Goal: Transaction & Acquisition: Purchase product/service

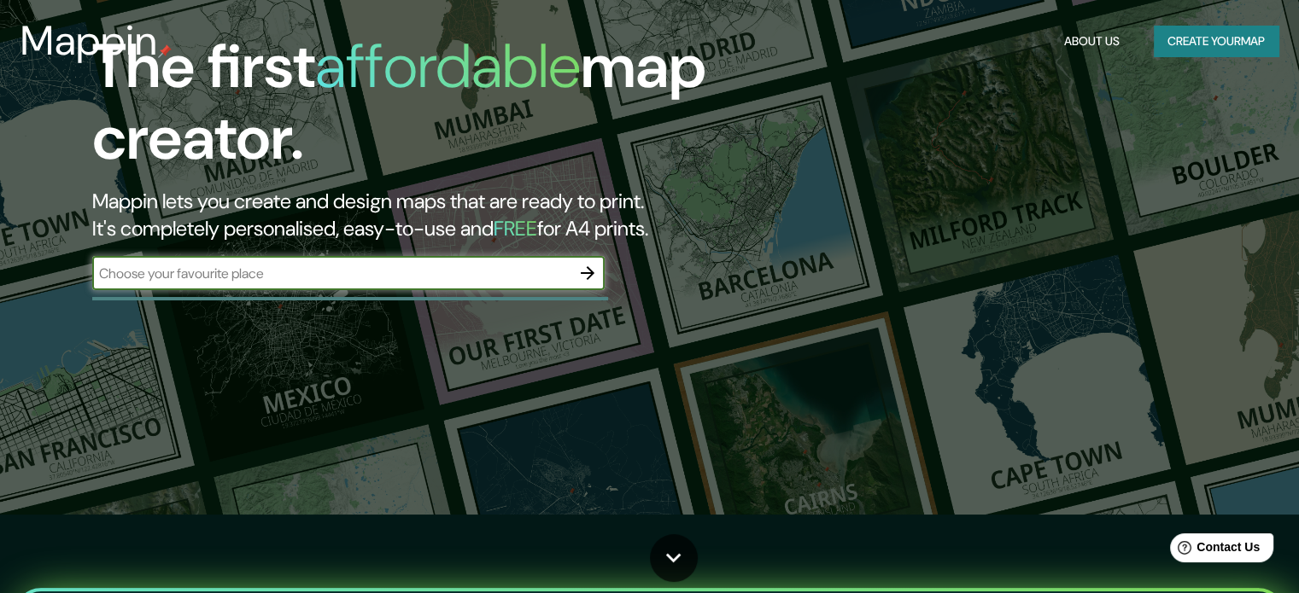
scroll to position [85, 0]
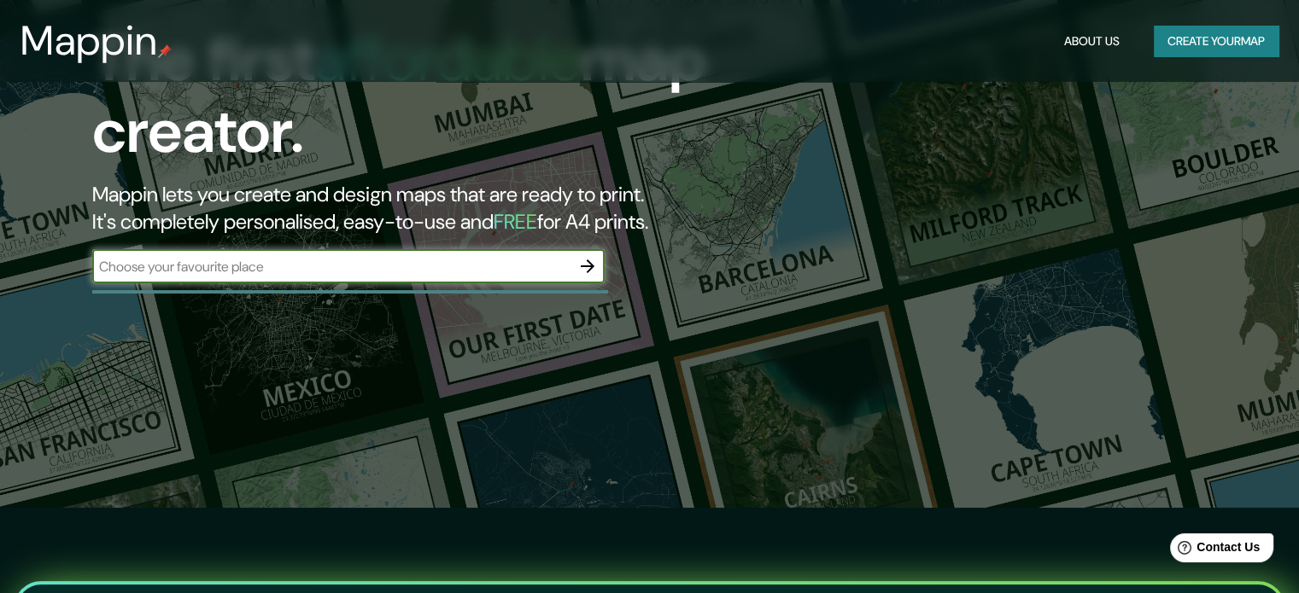
click at [1236, 44] on button "Create your map" at bounding box center [1216, 42] width 125 height 32
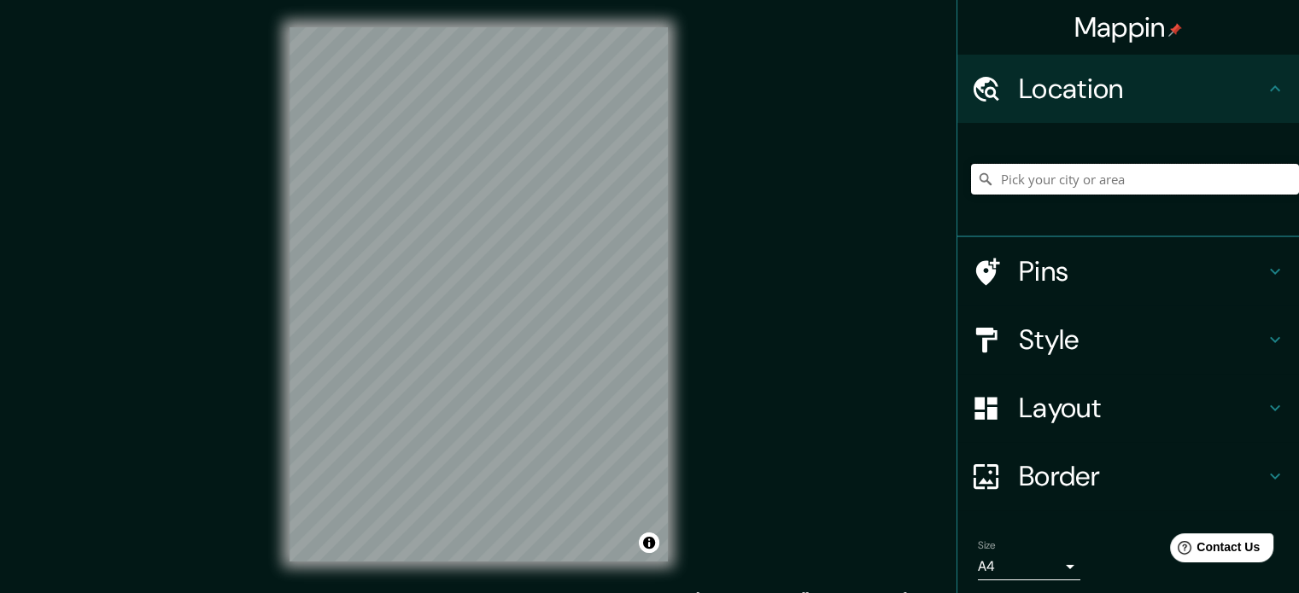
click at [1028, 183] on input "Pick your city or area" at bounding box center [1135, 179] width 328 height 31
click at [1064, 81] on h4 "Location" at bounding box center [1142, 89] width 246 height 34
click at [1034, 170] on input "Pick your city or area" at bounding box center [1135, 179] width 328 height 31
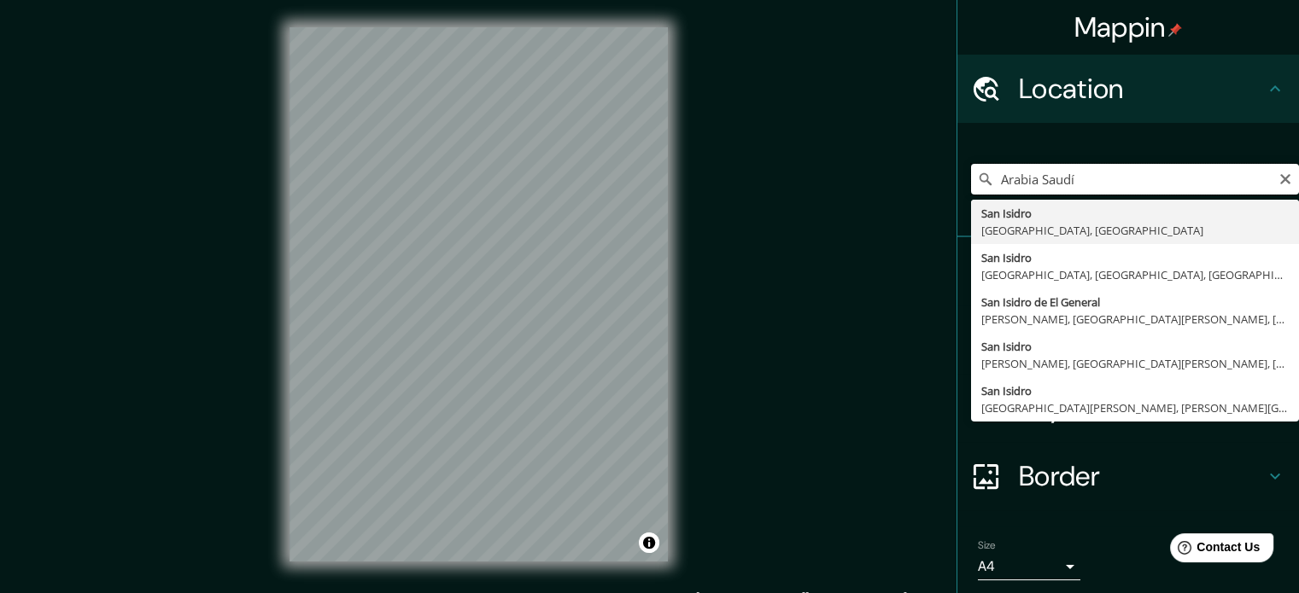
click at [1098, 177] on input "Arabia Saudí" at bounding box center [1135, 179] width 328 height 31
drag, startPoint x: 1098, startPoint y: 177, endPoint x: 864, endPoint y: 194, distance: 234.6
click at [864, 194] on div "Mappin Location Arabia Saudí San Isidro Provincia de Buenos Aires, Argentina Sa…" at bounding box center [649, 308] width 1299 height 617
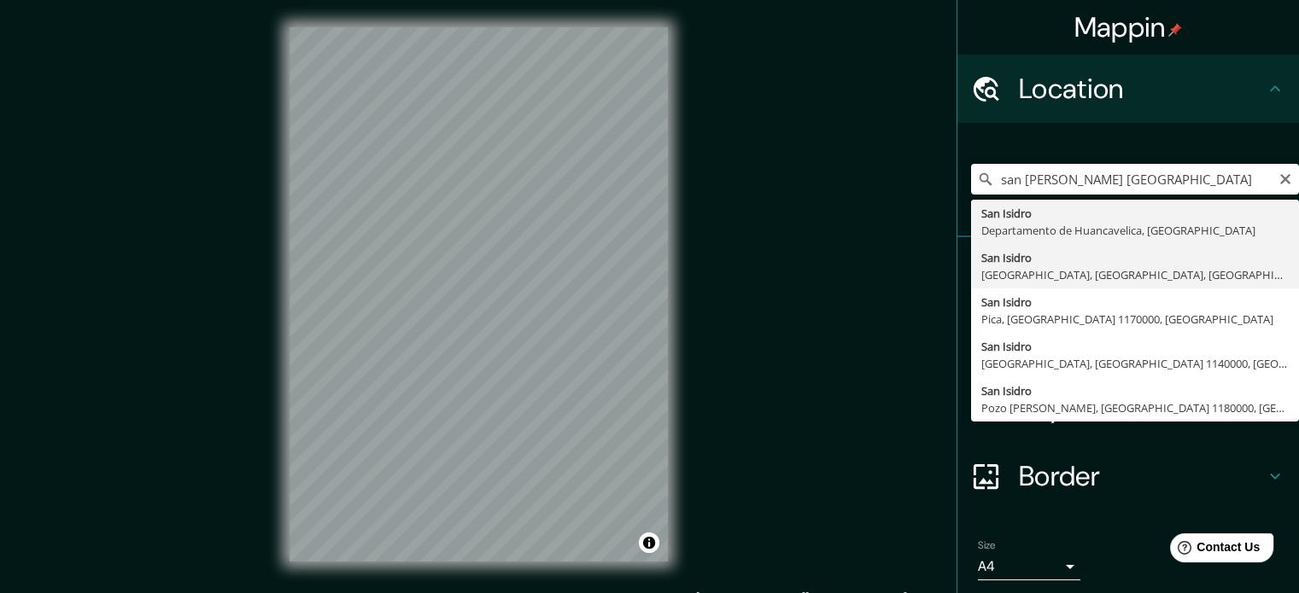
type input "San Isidro, Lima, Provincia de Lima, Perú"
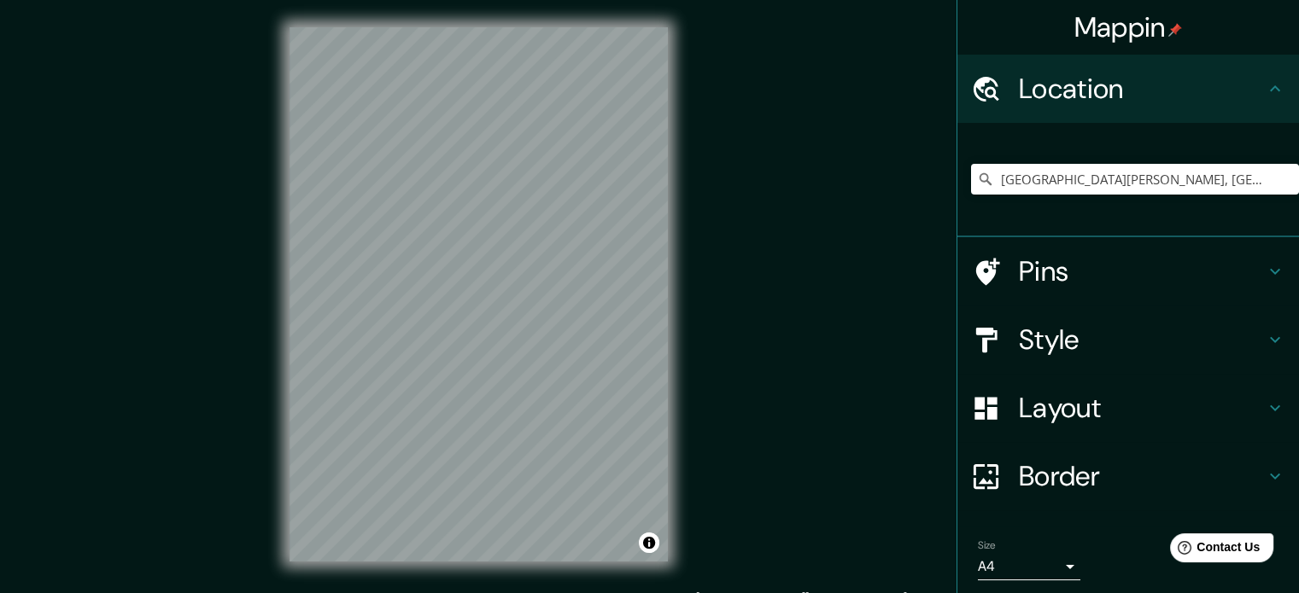
click at [1052, 278] on h4 "Pins" at bounding box center [1142, 271] width 246 height 34
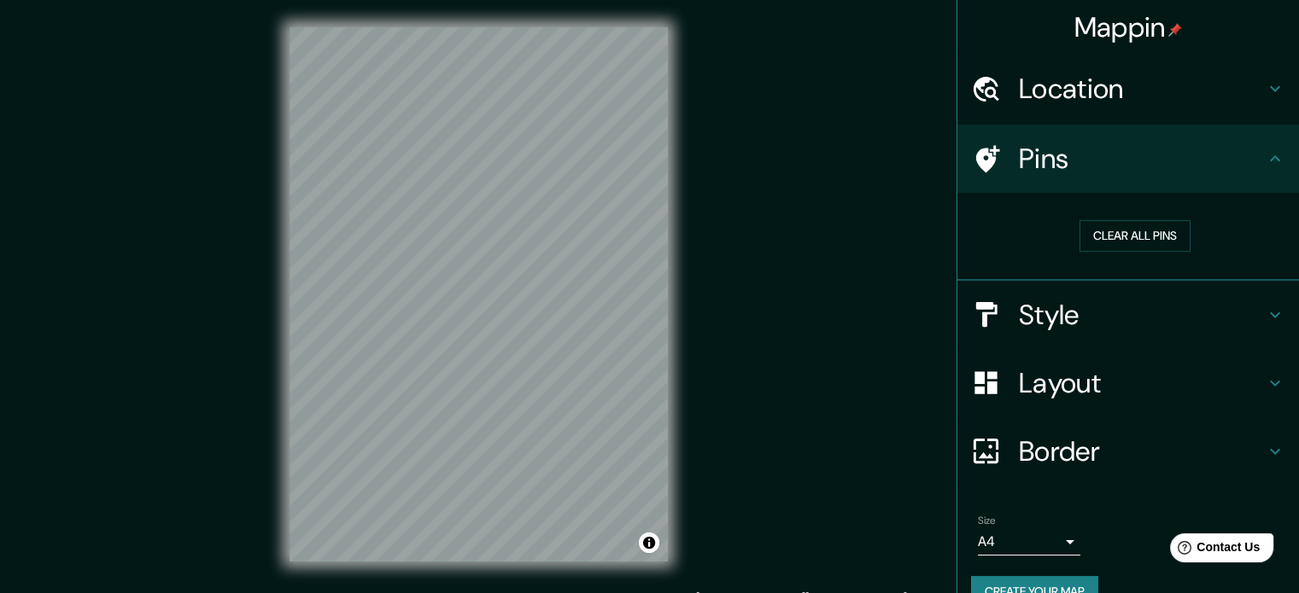
drag, startPoint x: 1069, startPoint y: 295, endPoint x: 1060, endPoint y: 303, distance: 12.1
click at [1069, 296] on div "Style" at bounding box center [1128, 315] width 342 height 68
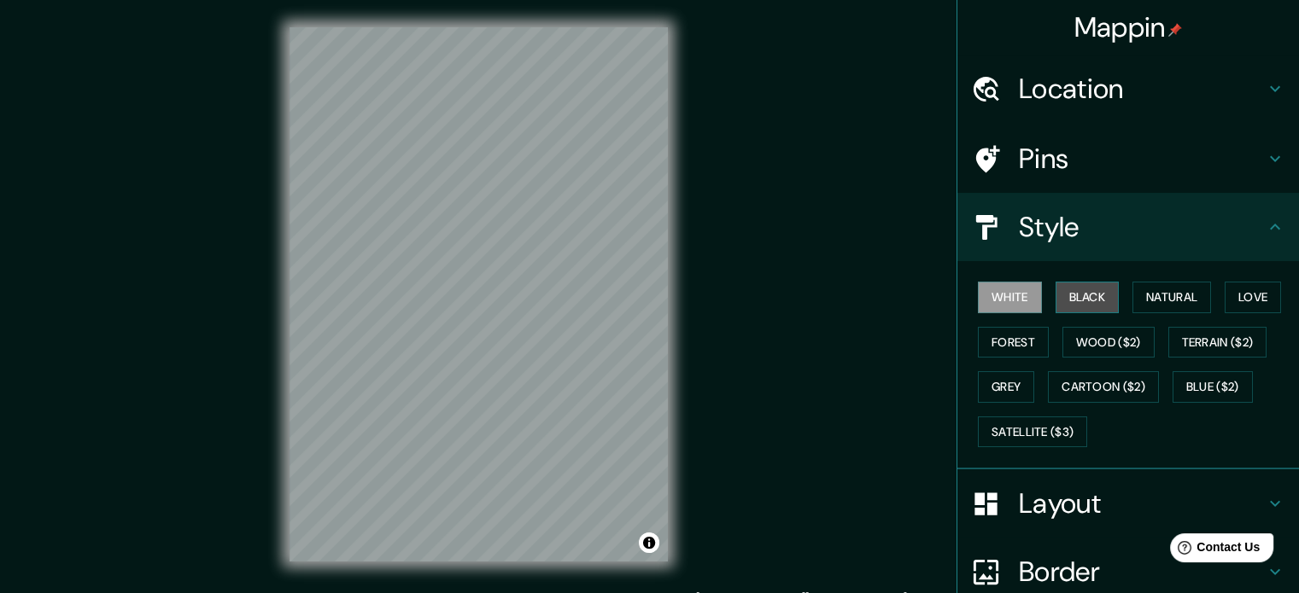
click at [1084, 287] on button "Black" at bounding box center [1087, 298] width 64 height 32
click at [1116, 300] on div "White Black Natural Love Forest Wood ($2) Terrain ($2) Grey Cartoon ($2) Blue (…" at bounding box center [1135, 364] width 328 height 179
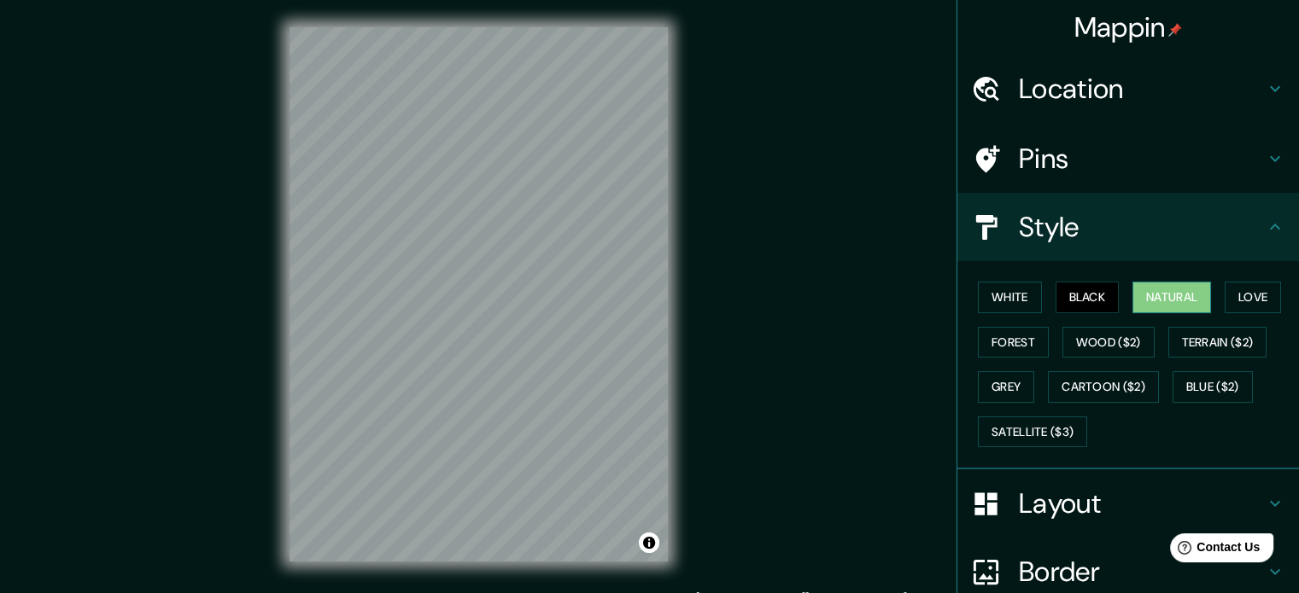
click at [1141, 300] on button "Natural" at bounding box center [1171, 298] width 79 height 32
click at [1260, 279] on div "White Black Natural Love Forest Wood ($2) Terrain ($2) Grey Cartoon ($2) Blue (…" at bounding box center [1135, 364] width 328 height 179
click at [1256, 283] on button "Love" at bounding box center [1252, 298] width 56 height 32
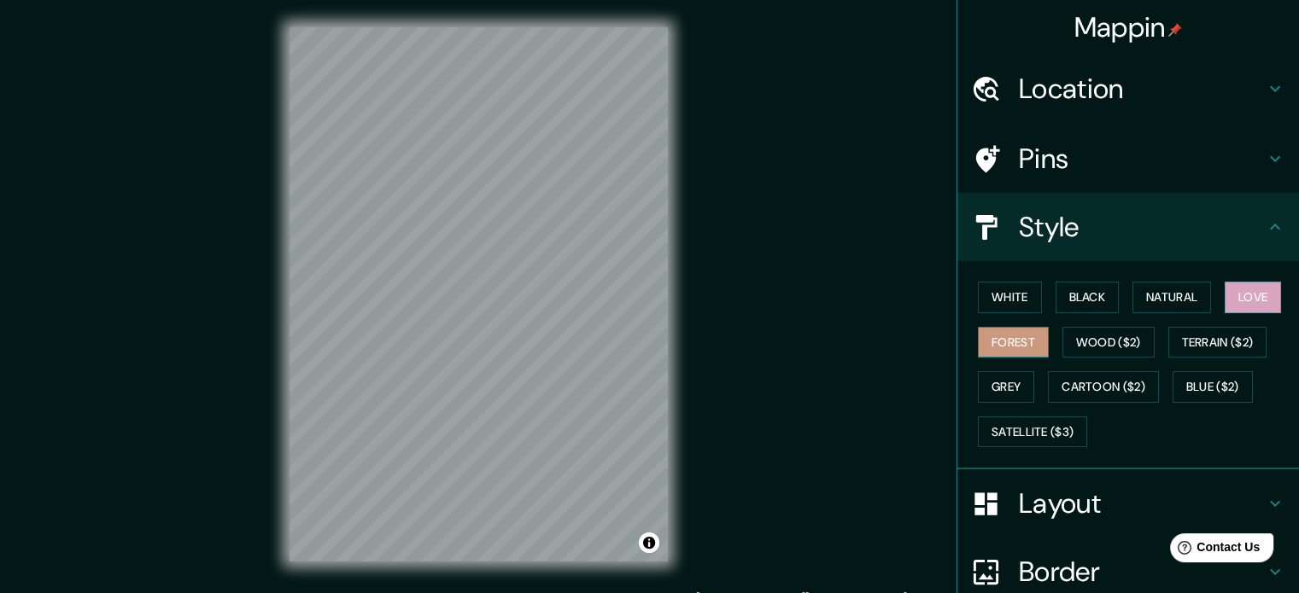
click at [1026, 334] on button "Forest" at bounding box center [1013, 343] width 71 height 32
click at [1070, 340] on button "Wood ($2)" at bounding box center [1108, 343] width 92 height 32
click at [1007, 349] on button "Forest" at bounding box center [1013, 343] width 71 height 32
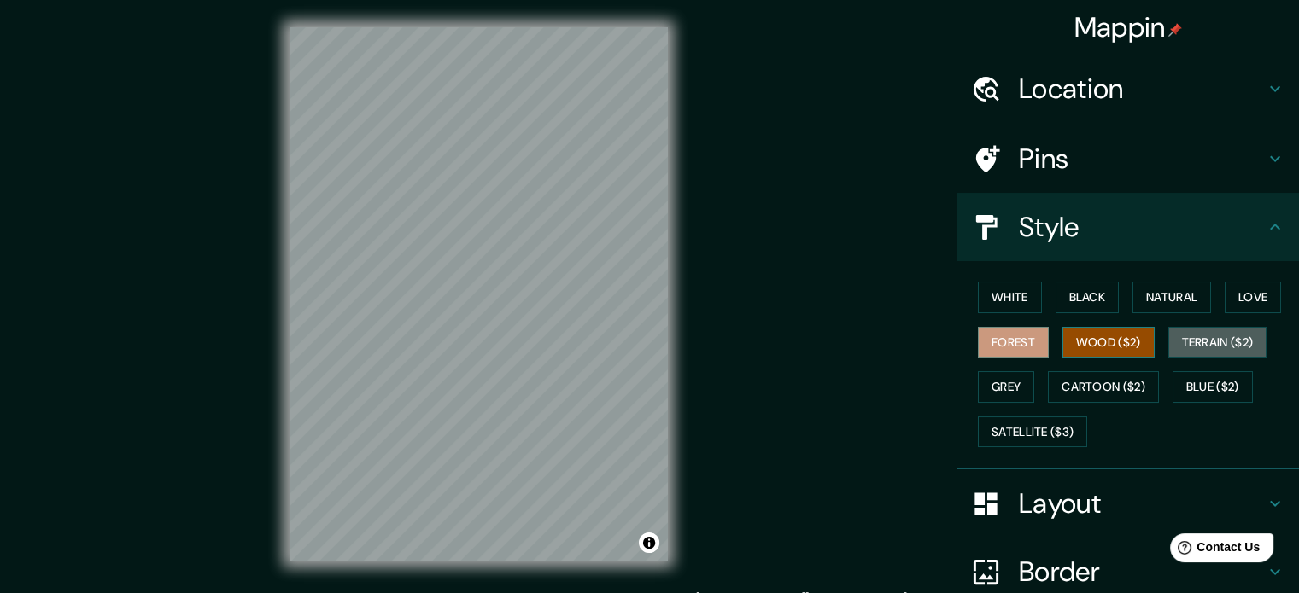
drag, startPoint x: 1212, startPoint y: 343, endPoint x: 1140, endPoint y: 353, distance: 72.3
click at [1211, 342] on button "Terrain ($2)" at bounding box center [1217, 343] width 99 height 32
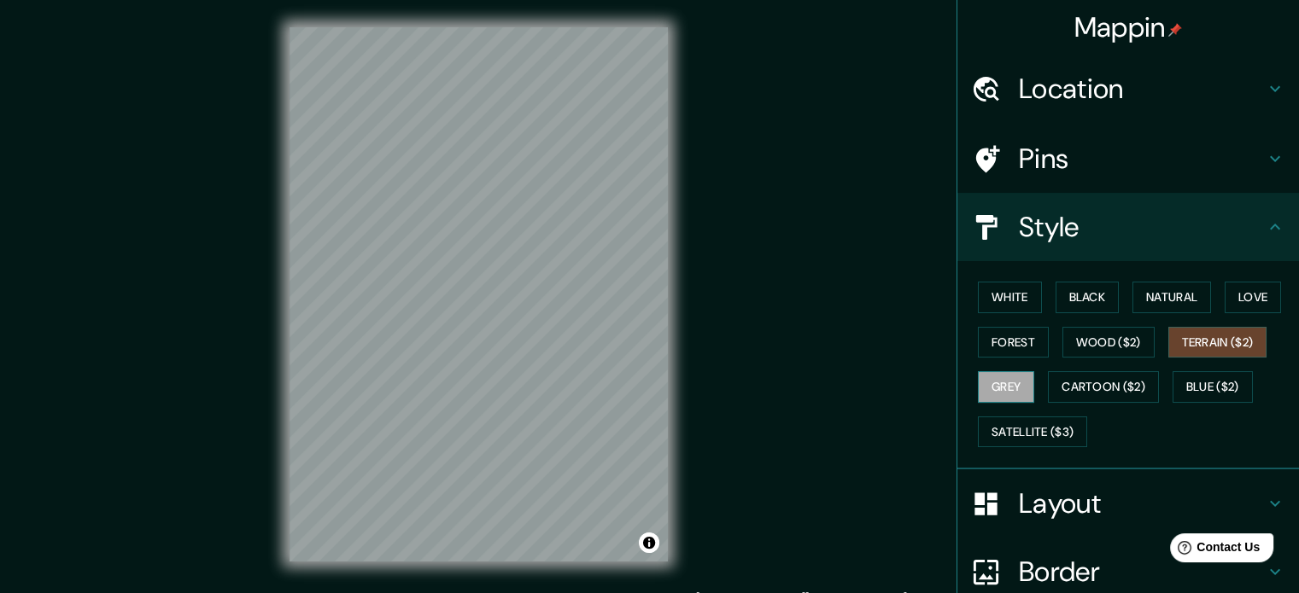
click at [995, 391] on button "Grey" at bounding box center [1006, 387] width 56 height 32
click at [1083, 383] on button "Cartoon ($2)" at bounding box center [1103, 387] width 111 height 32
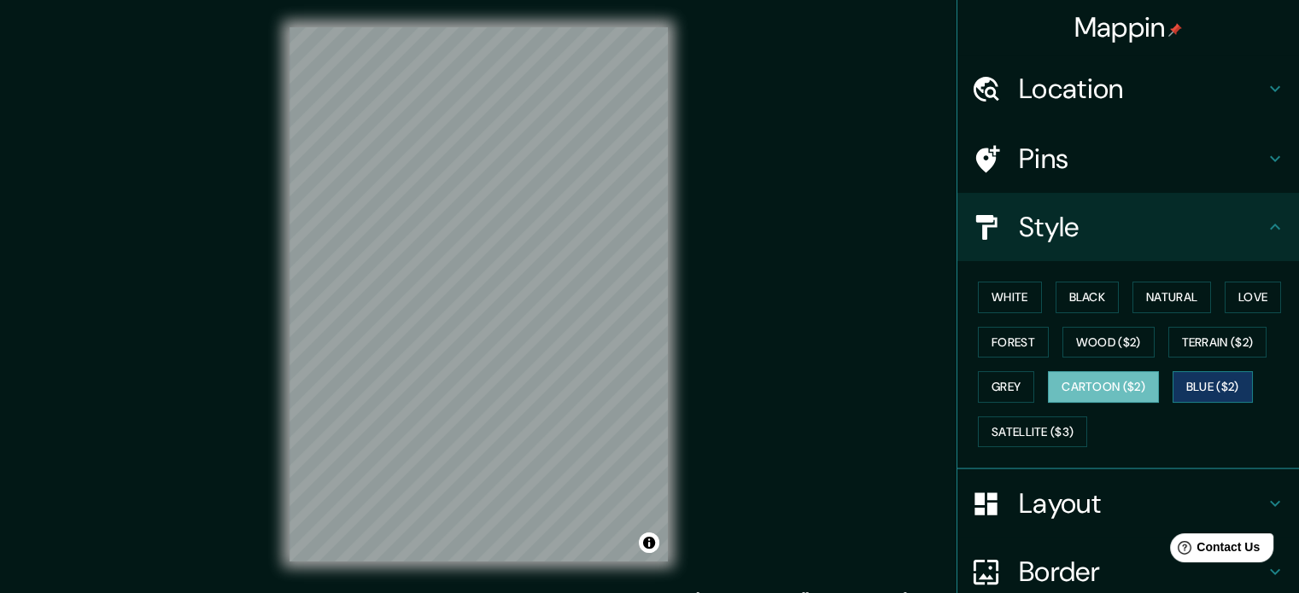
click at [1182, 384] on button "Blue ($2)" at bounding box center [1212, 387] width 80 height 32
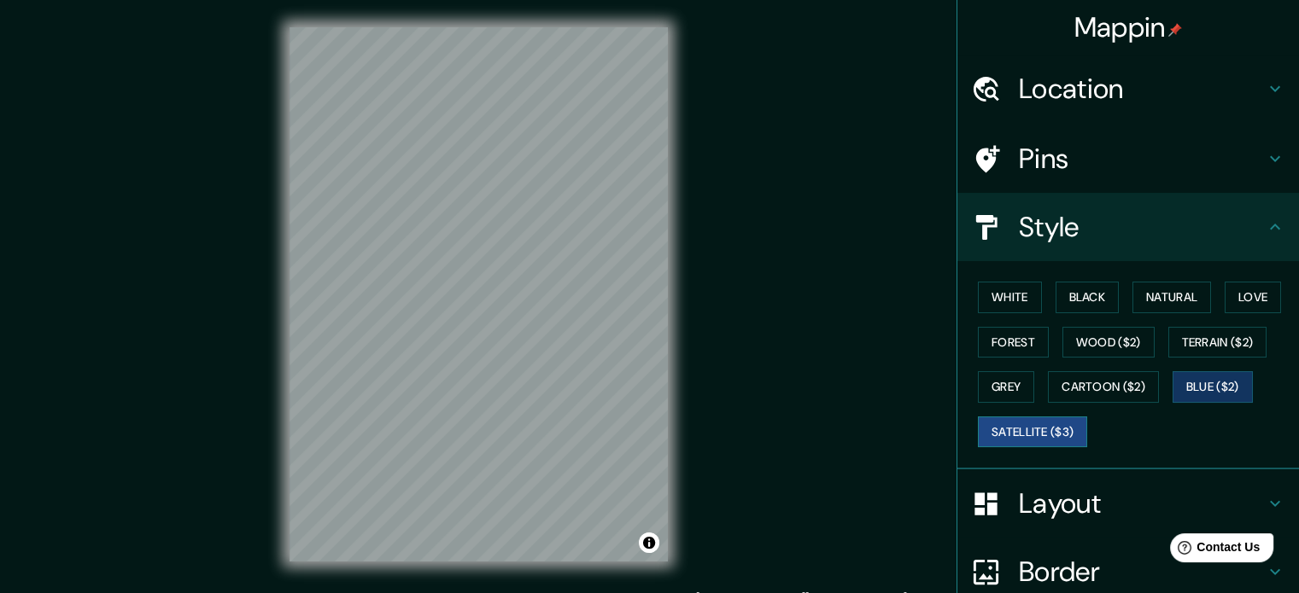
click at [1020, 432] on button "Satellite ($3)" at bounding box center [1032, 433] width 109 height 32
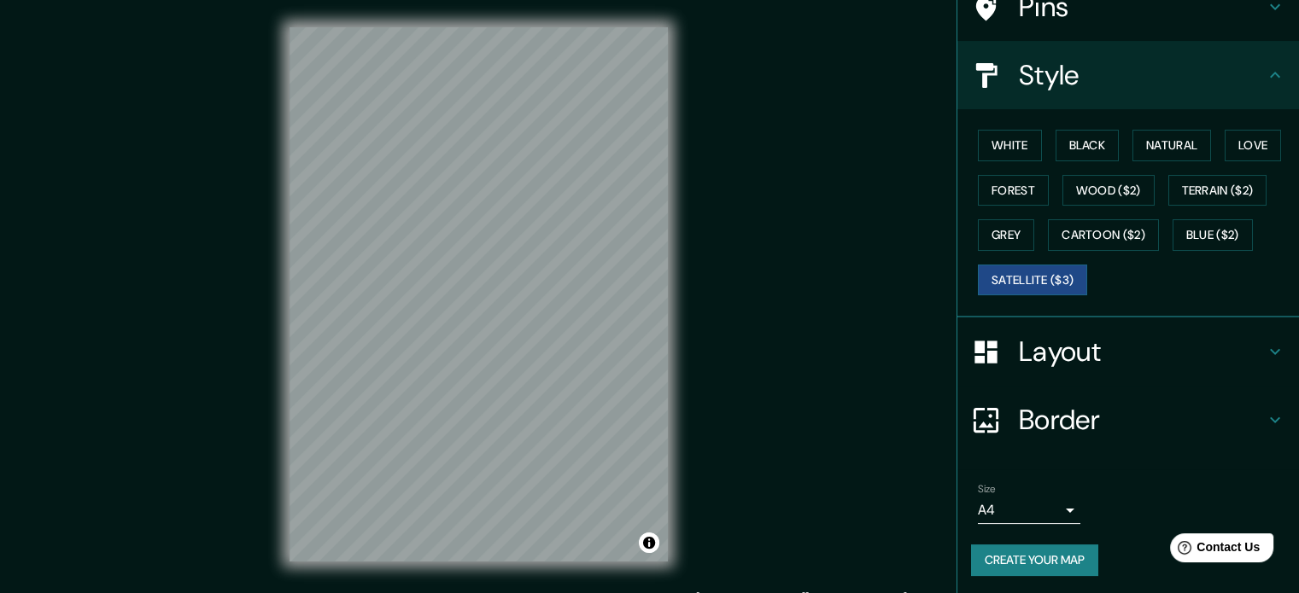
click at [1077, 337] on h4 "Layout" at bounding box center [1142, 352] width 246 height 34
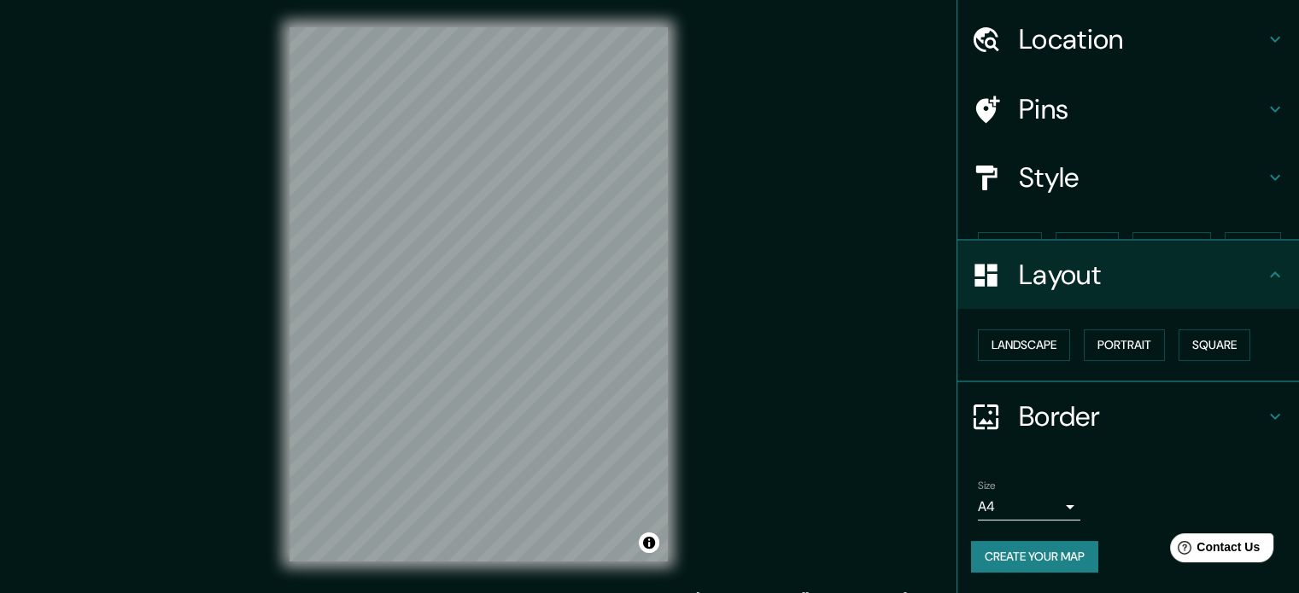
scroll to position [19, 0]
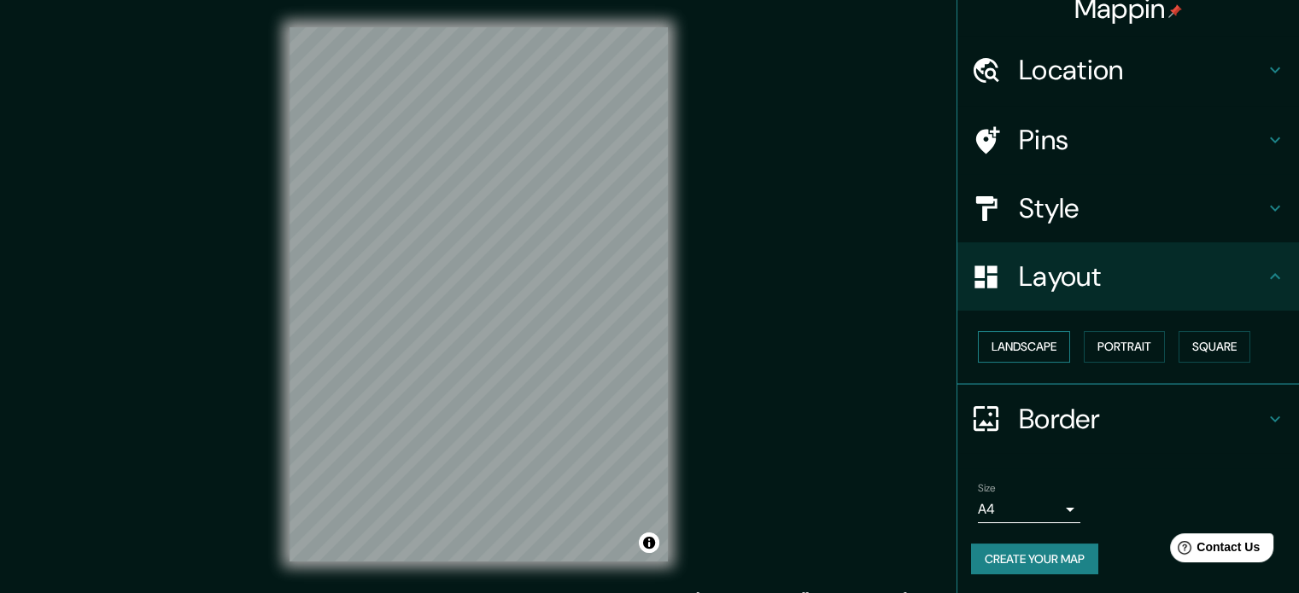
click at [1047, 338] on button "Landscape" at bounding box center [1024, 347] width 92 height 32
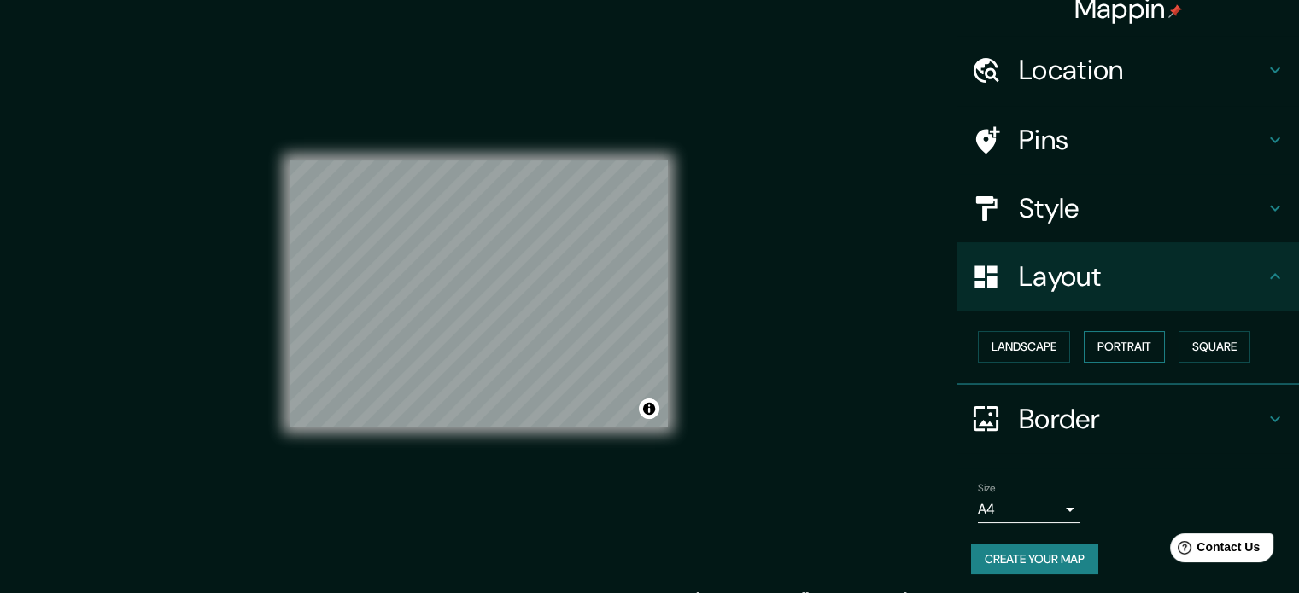
click at [1104, 350] on button "Portrait" at bounding box center [1124, 347] width 81 height 32
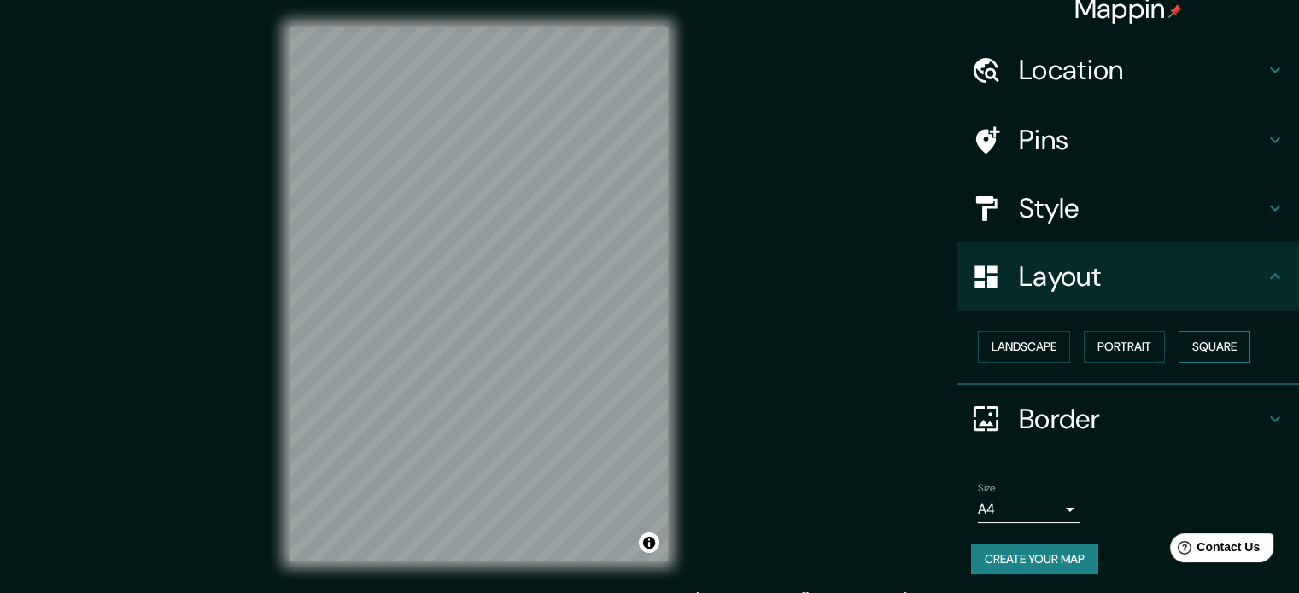
click at [1183, 351] on button "Square" at bounding box center [1214, 347] width 72 height 32
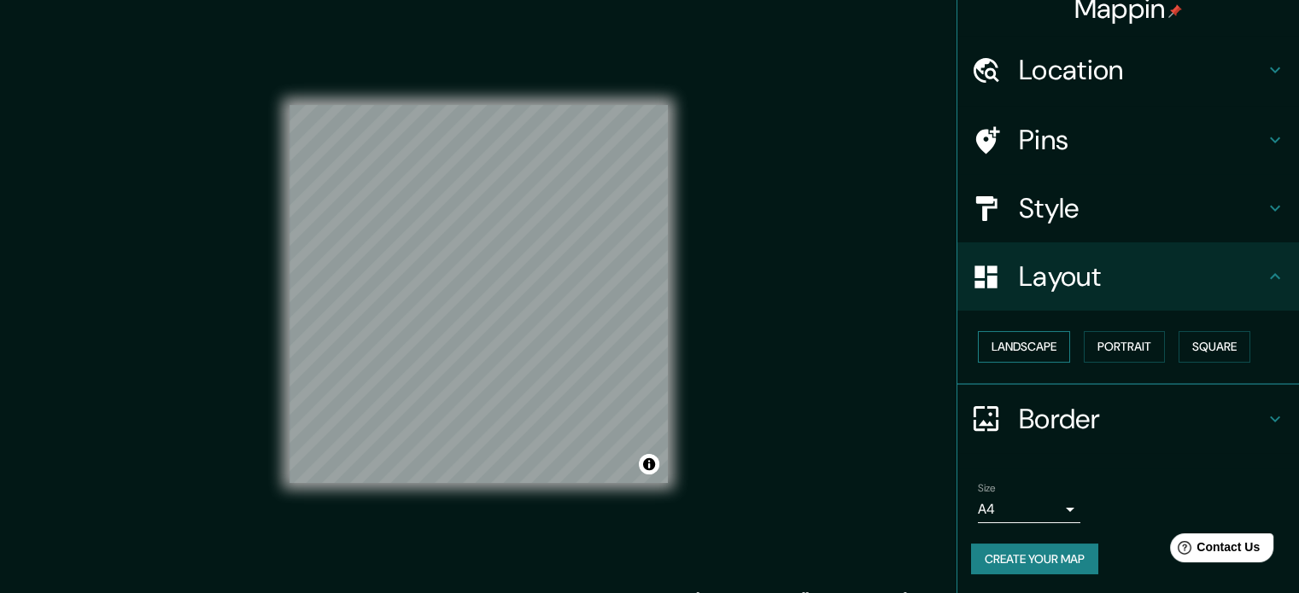
click at [1021, 344] on button "Landscape" at bounding box center [1024, 347] width 92 height 32
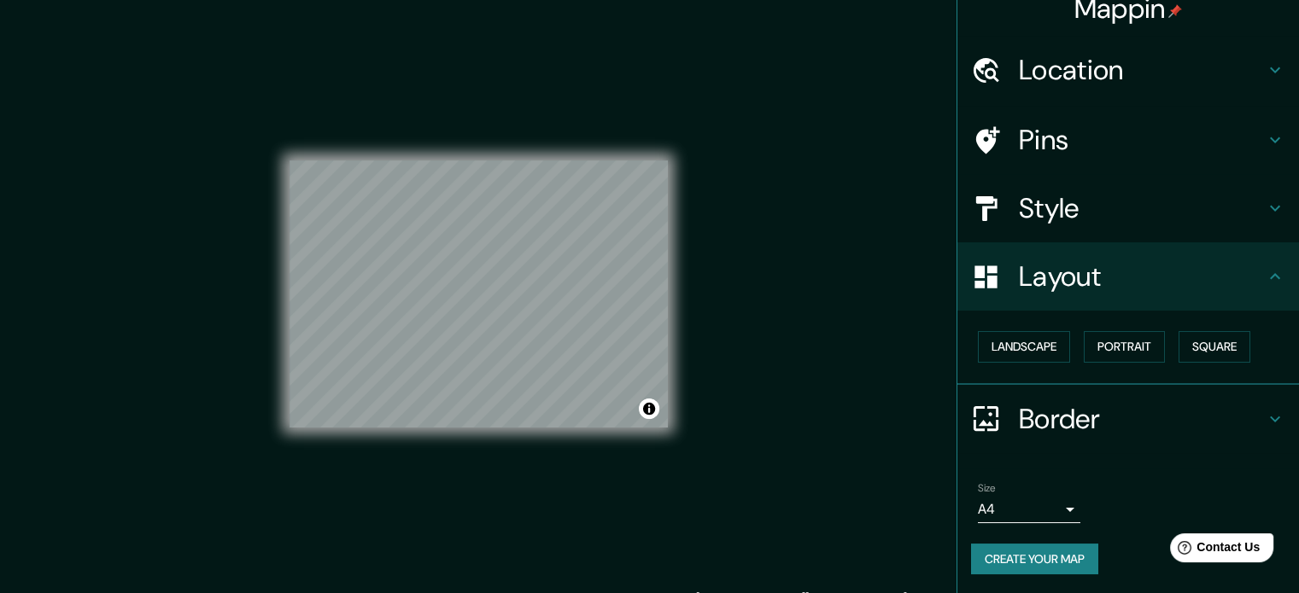
click at [1045, 511] on body "Mappin Location San Isidro, Lima, Provincia de Lima, Perú Pins Style Layout Lan…" at bounding box center [649, 296] width 1299 height 593
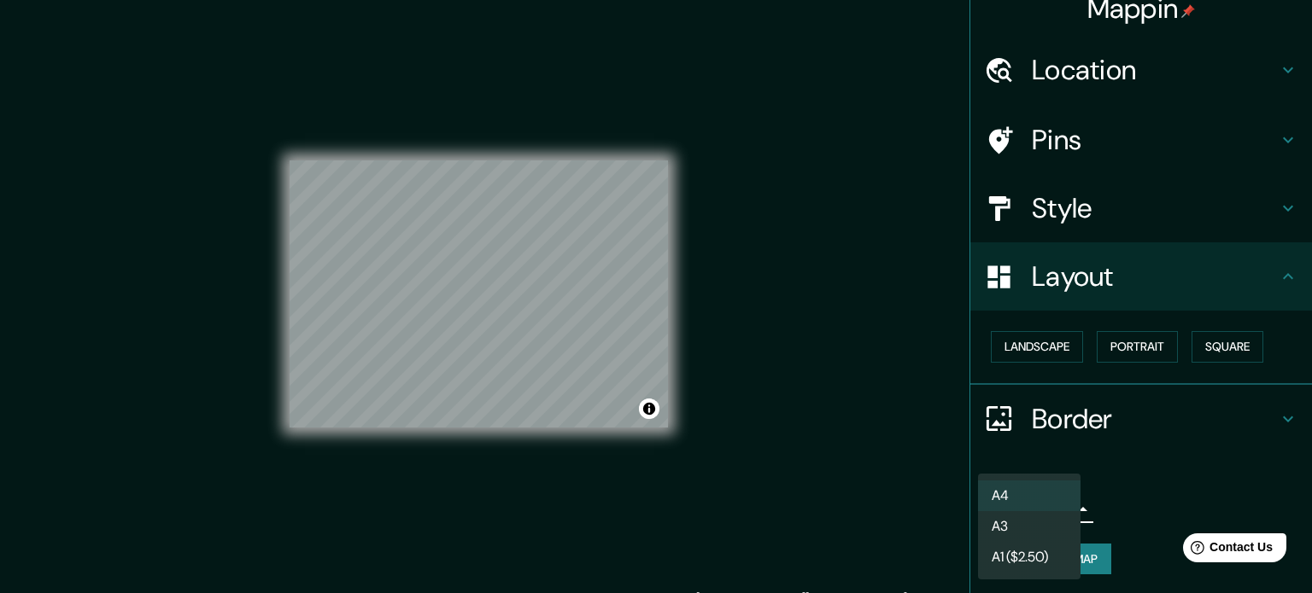
click at [1049, 520] on li "A3" at bounding box center [1029, 526] width 102 height 31
type input "a4"
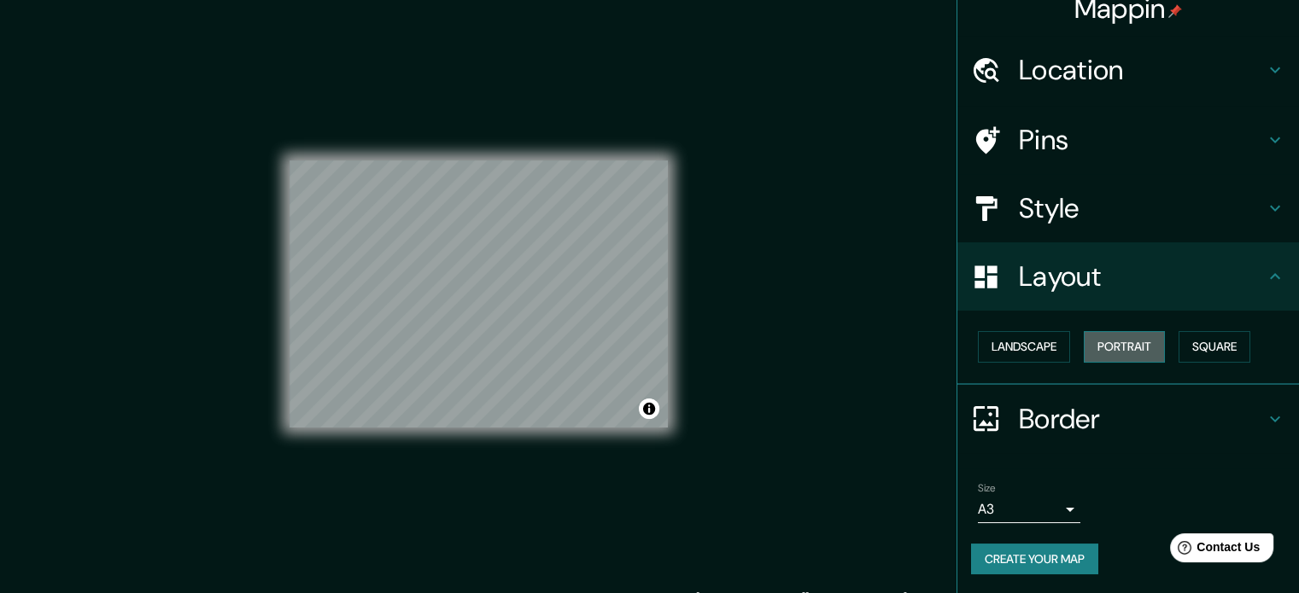
click at [1141, 355] on button "Portrait" at bounding box center [1124, 347] width 81 height 32
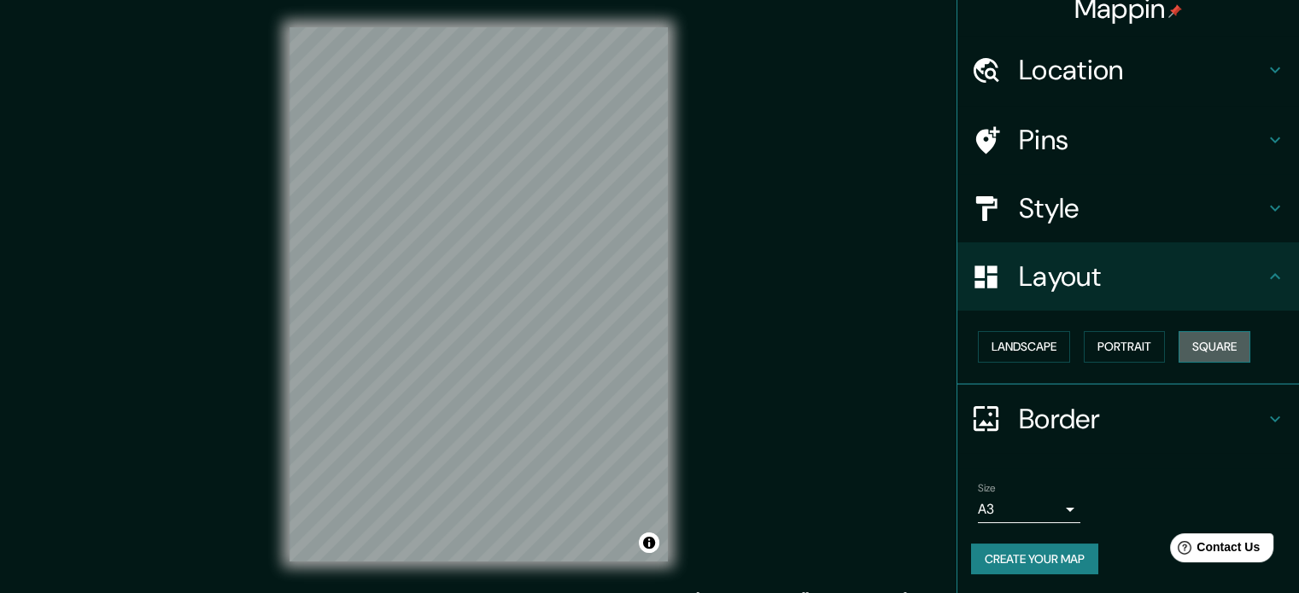
click at [1191, 354] on button "Square" at bounding box center [1214, 347] width 72 height 32
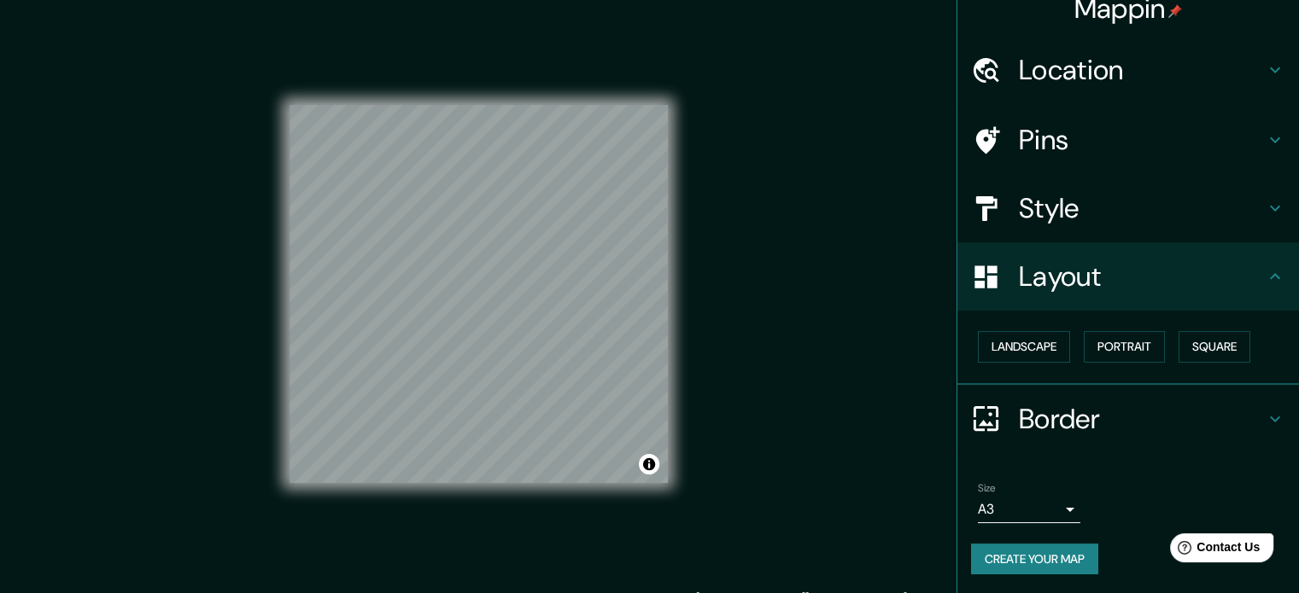
click at [1052, 544] on button "Create your map" at bounding box center [1034, 560] width 127 height 32
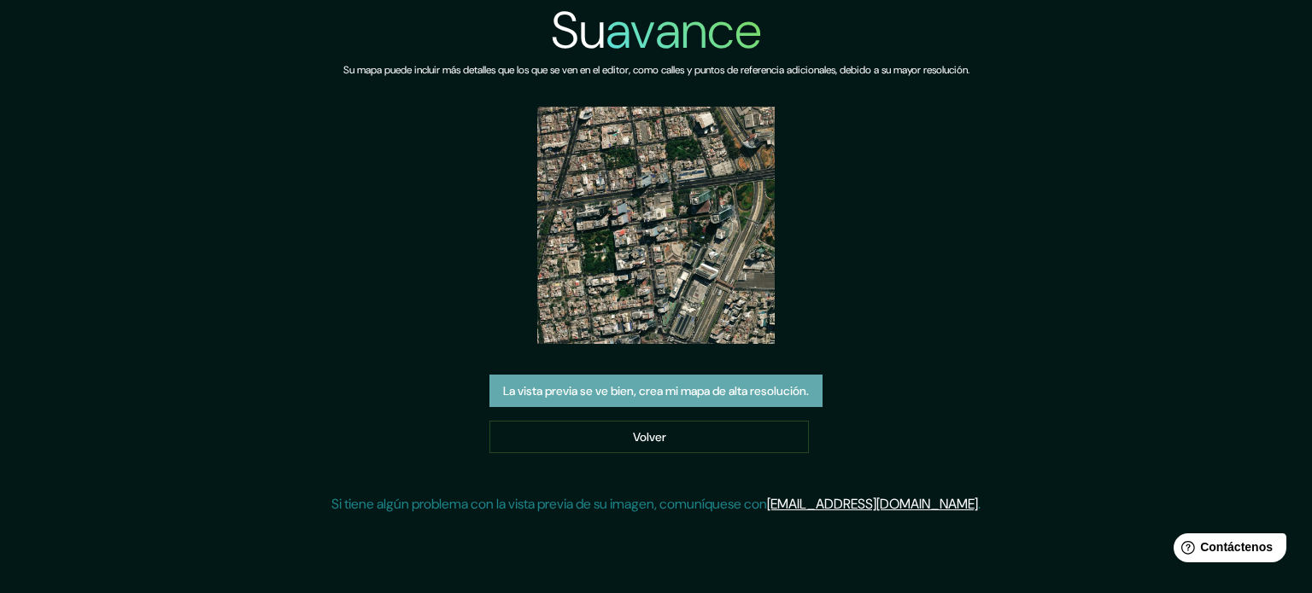
click at [751, 389] on font "La vista previa se ve bien, crea mi mapa de alta resolución." at bounding box center [656, 390] width 306 height 15
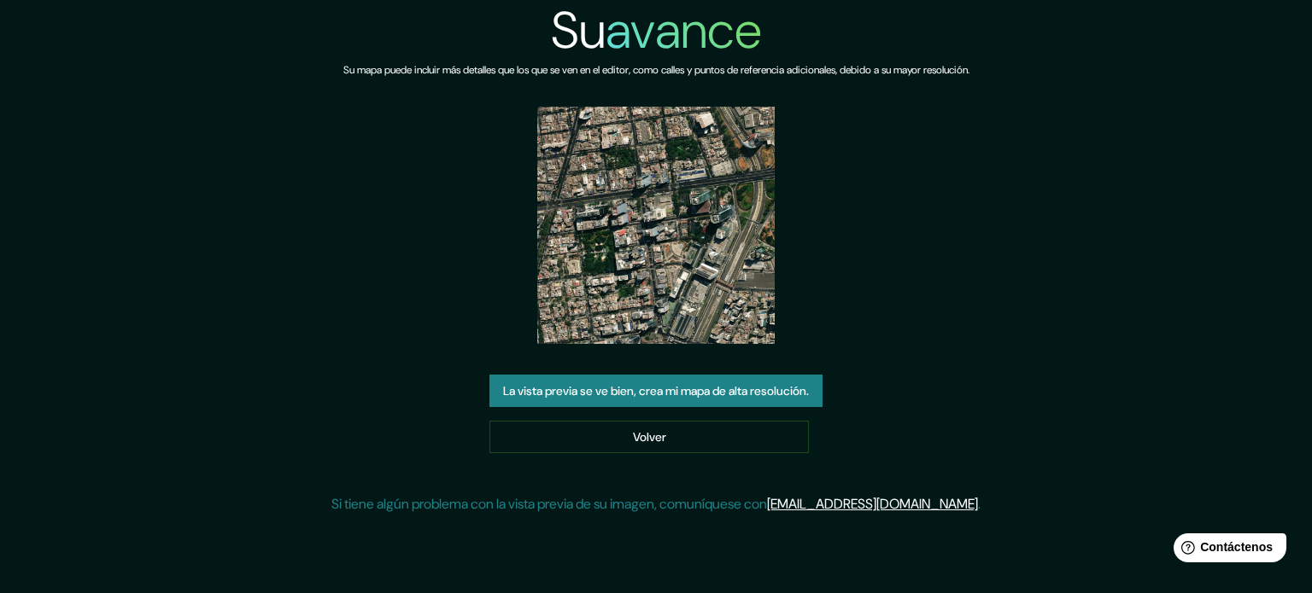
drag, startPoint x: 699, startPoint y: 193, endPoint x: 880, endPoint y: 163, distance: 182.6
click at [880, 163] on div "Su avance Su mapa puede incluir más detalles que los que se ven en el editor, c…" at bounding box center [655, 264] width 649 height 529
